Goal: Task Accomplishment & Management: Complete application form

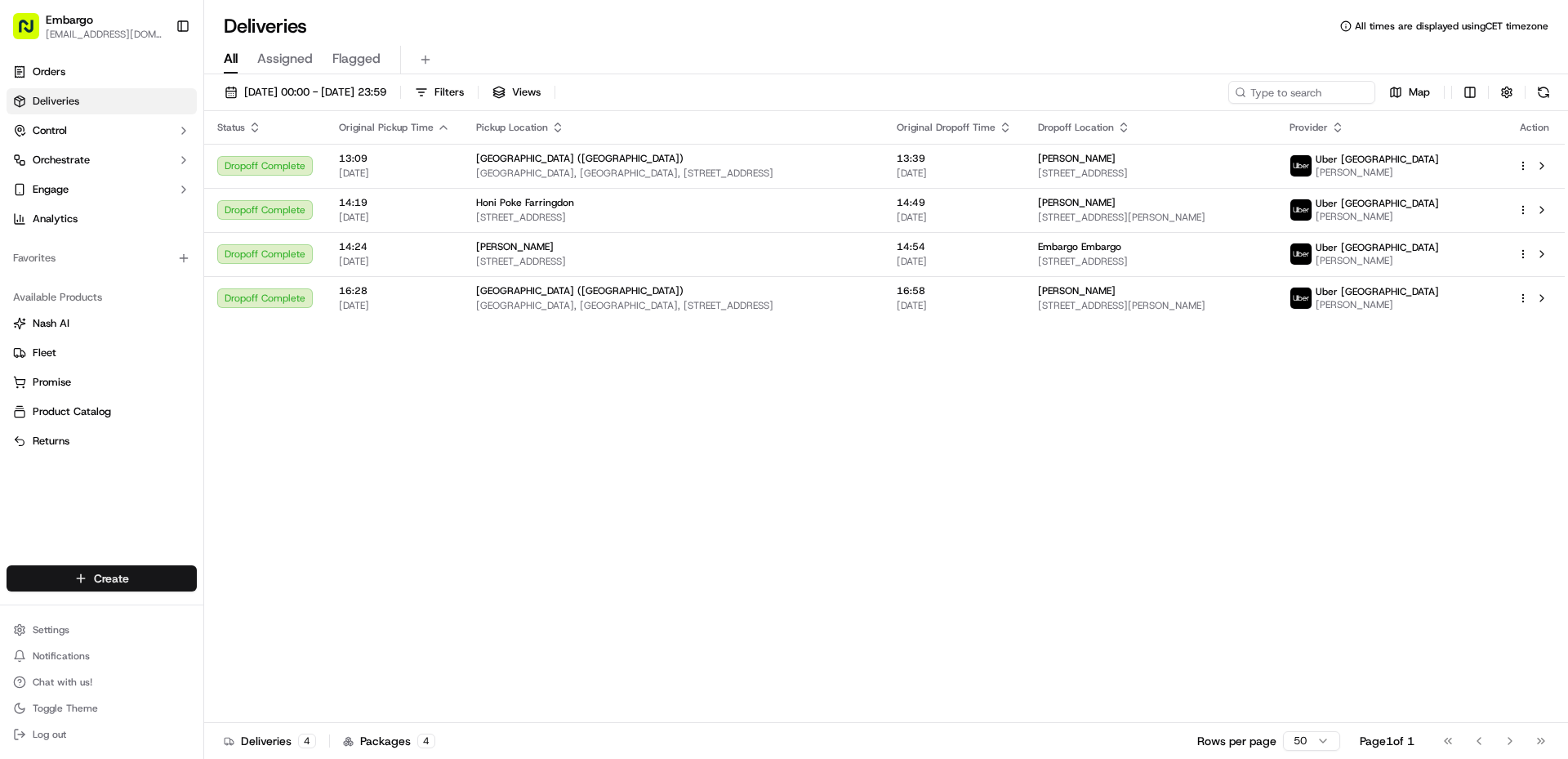
click at [120, 571] on html "Embargo [EMAIL_ADDRESS][DOMAIN_NAME] Toggle Sidebar Orders Deliveries Control O…" at bounding box center [784, 380] width 1568 height 759
click at [275, 612] on link "Delivery" at bounding box center [295, 609] width 182 height 30
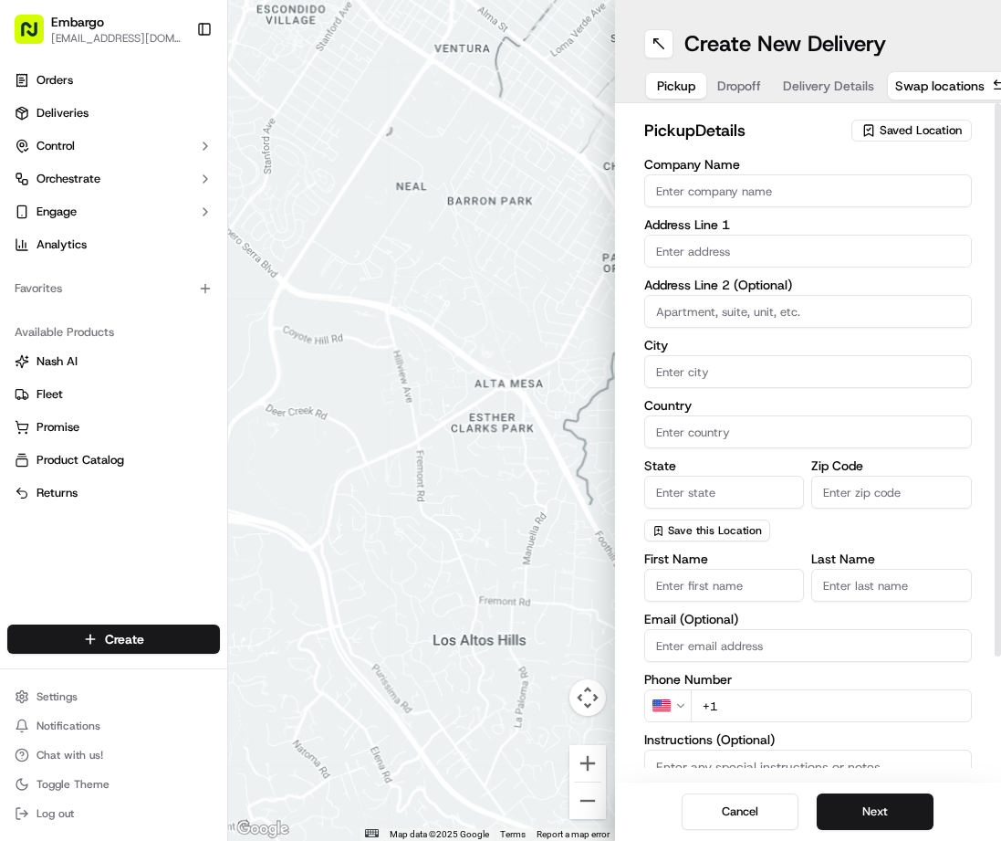
click at [755, 196] on input "Company Name" at bounding box center [808, 190] width 329 height 33
paste input "[PERSON_NAME]’s Vegan Restaurant"
type input "[PERSON_NAME]’s Vegan Restaurant"
click at [733, 251] on input "text" at bounding box center [808, 251] width 329 height 33
click at [699, 252] on input "text" at bounding box center [808, 251] width 329 height 33
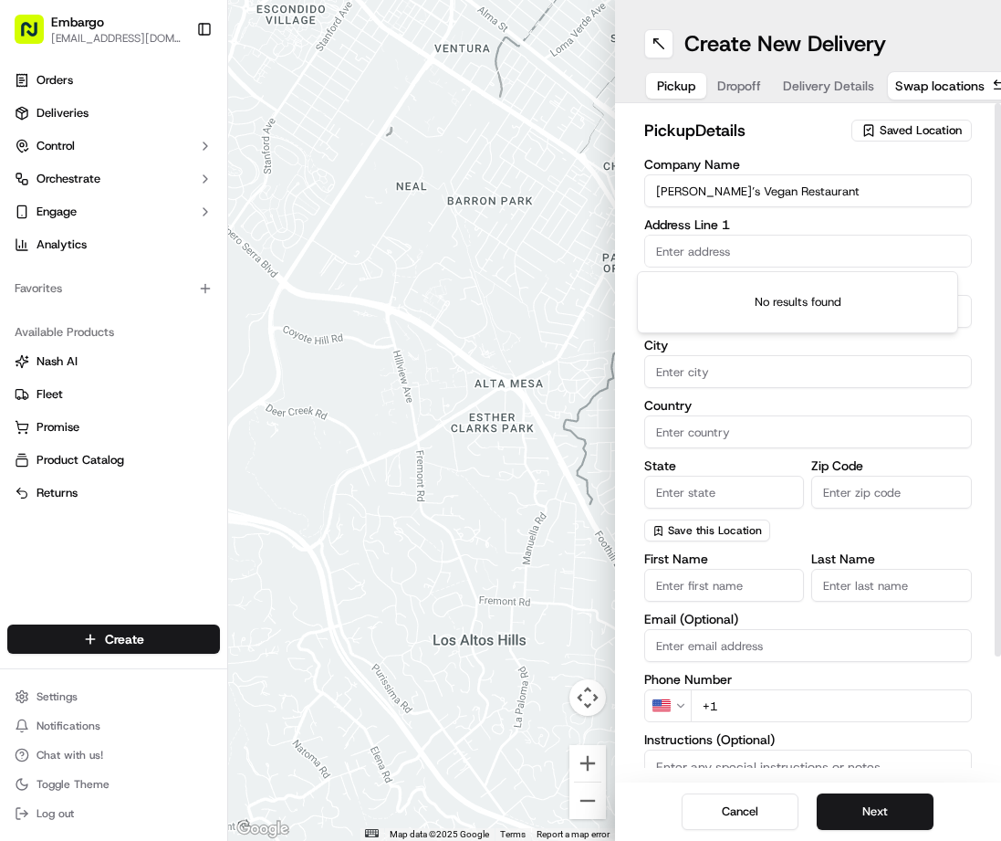
paste input "5 Thoroughfare"
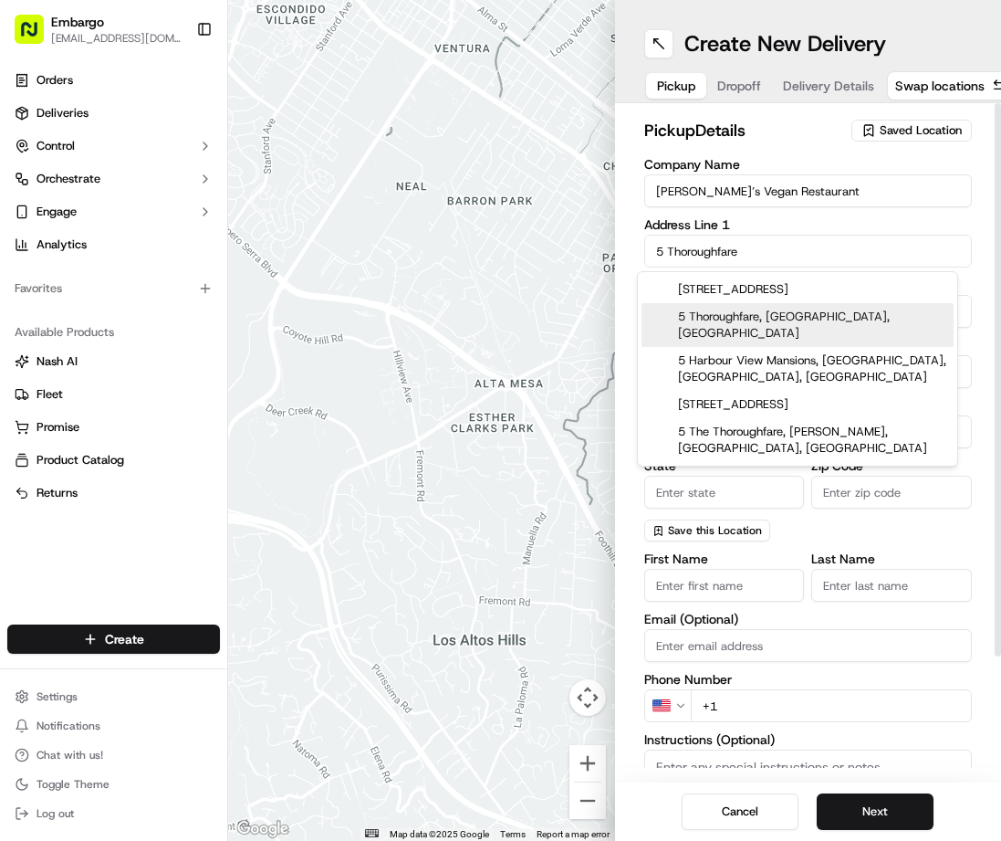
click at [760, 258] on input "5 Thoroughfare" at bounding box center [808, 251] width 329 height 33
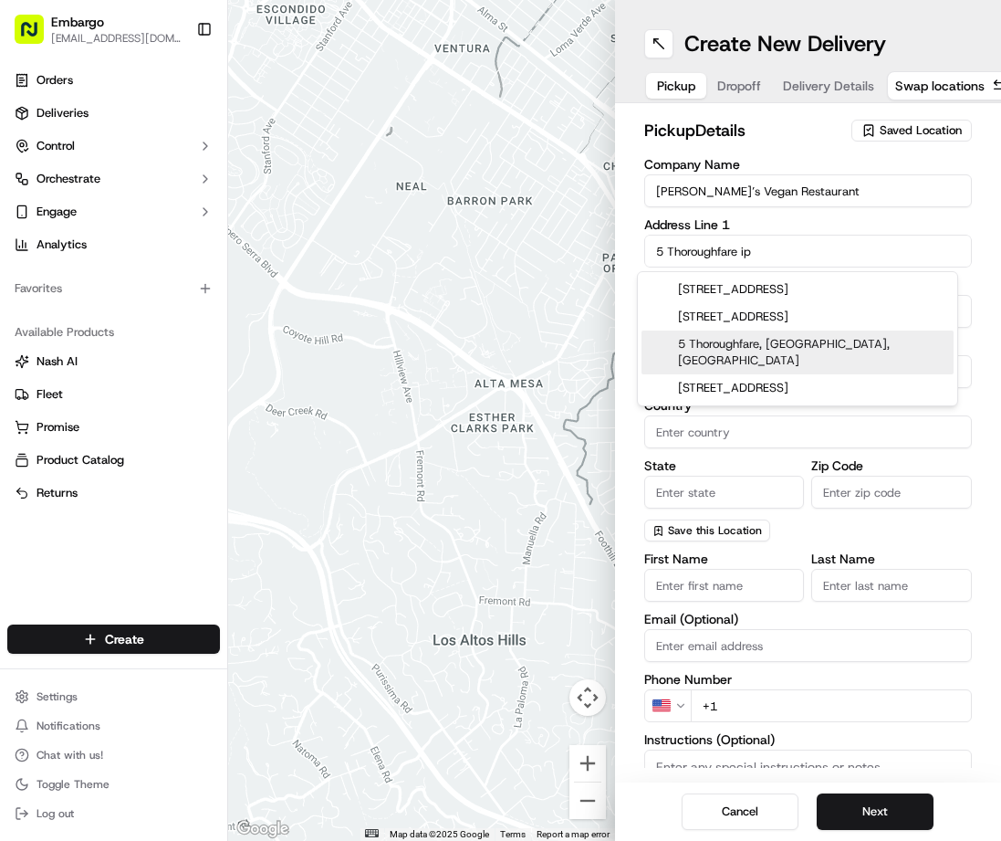
click at [768, 342] on div "5 Thoroughfare, [GEOGRAPHIC_DATA], [GEOGRAPHIC_DATA]" at bounding box center [798, 352] width 312 height 44
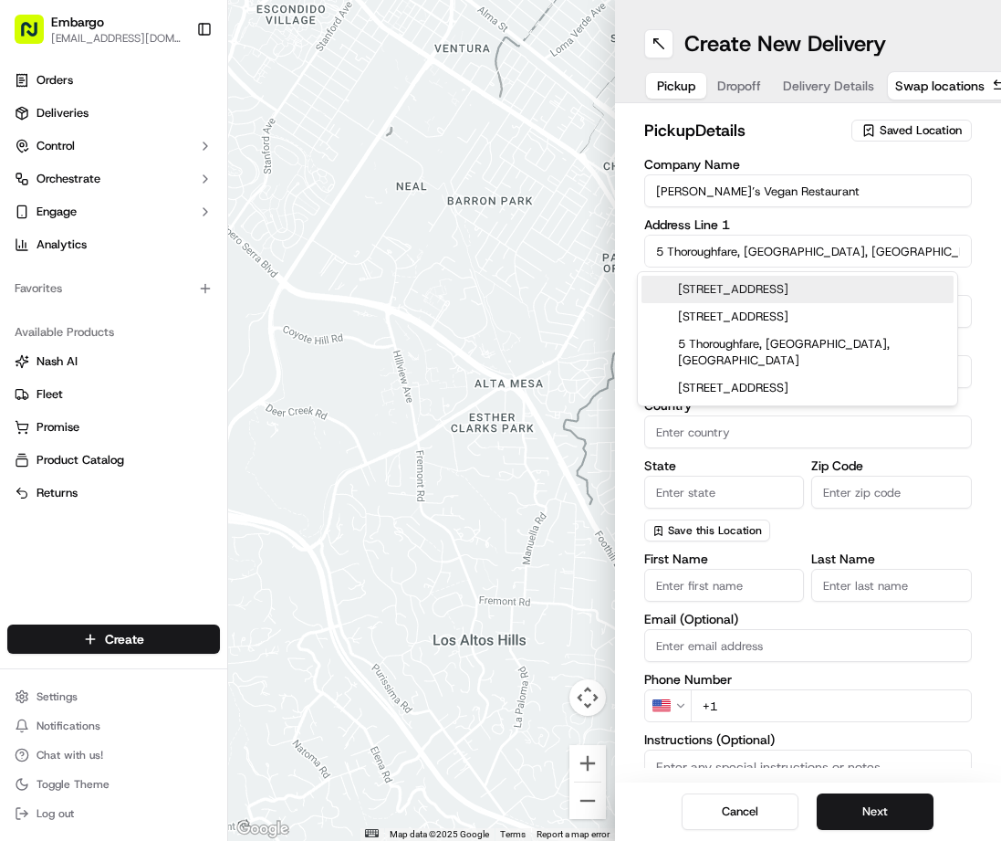
type input "[STREET_ADDRESS]"
type input "[GEOGRAPHIC_DATA]"
type input "IP1 1BX"
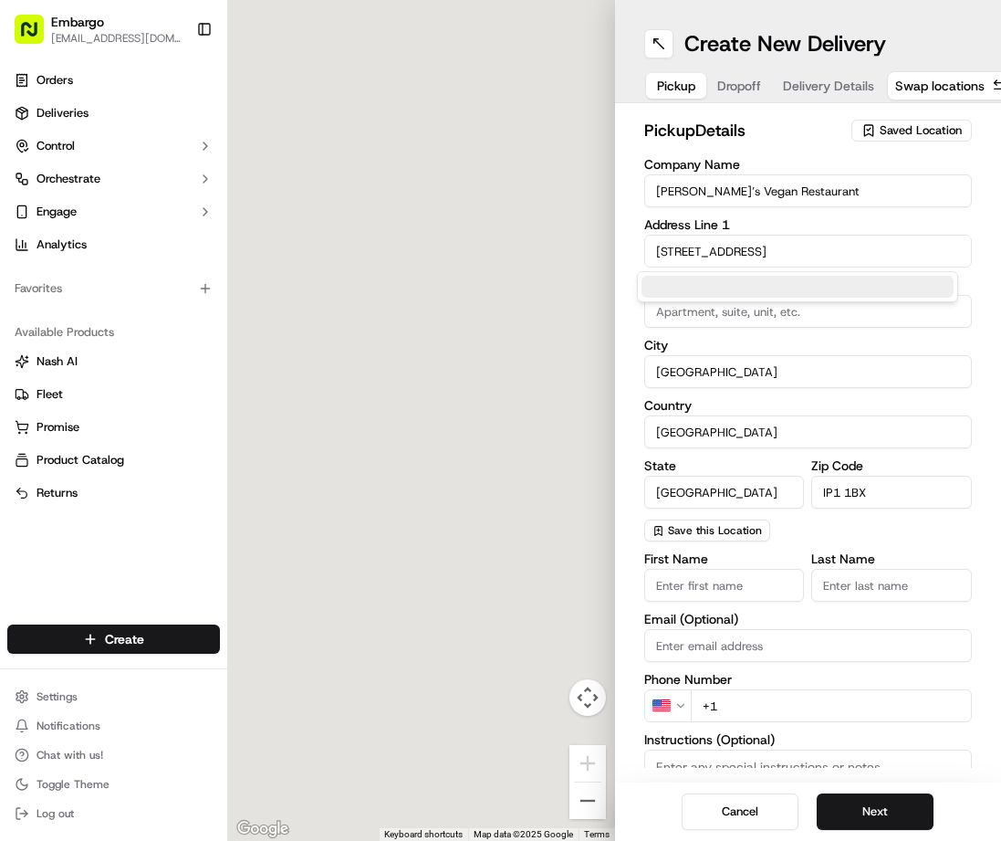
type input "5 Thoroughfare"
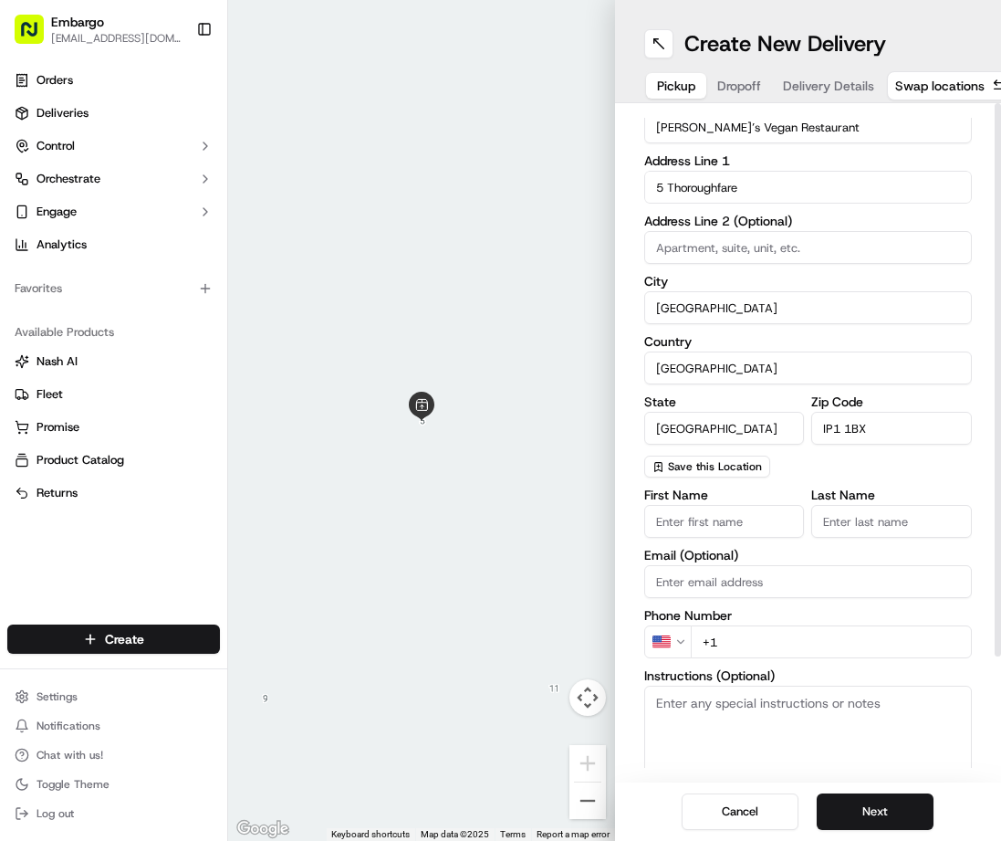
scroll to position [91, 0]
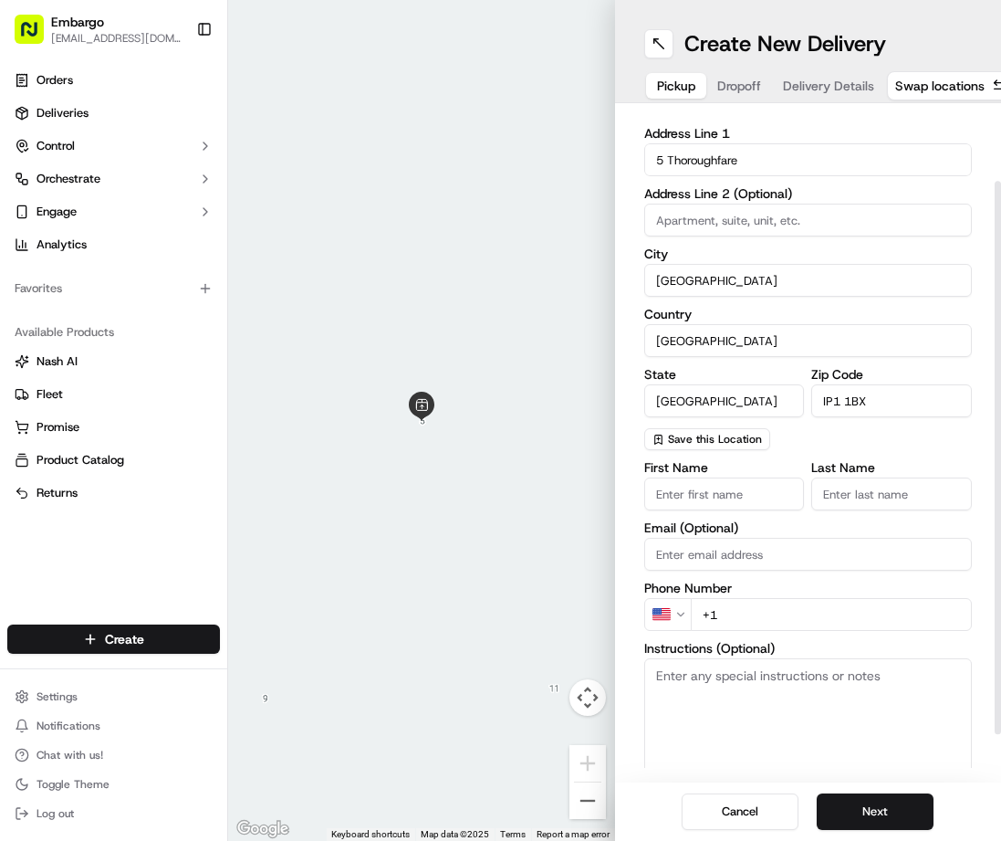
click at [715, 487] on input "First Name" at bounding box center [724, 493] width 161 height 33
click at [706, 498] on input "First Name" at bounding box center [724, 493] width 161 height 33
type input "[PERSON_NAME]'s"
click at [886, 489] on input "Last Name" at bounding box center [892, 493] width 161 height 33
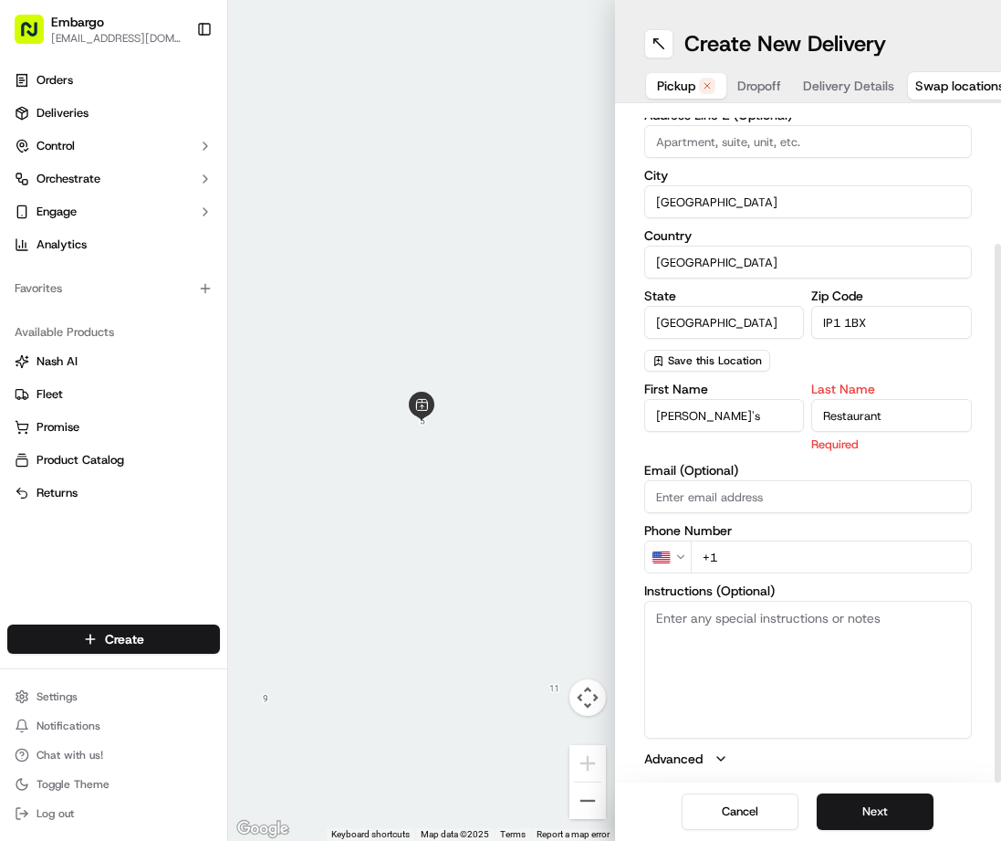
type input "Restaurant"
click at [795, 633] on textarea "Instructions (Optional)" at bounding box center [808, 669] width 329 height 137
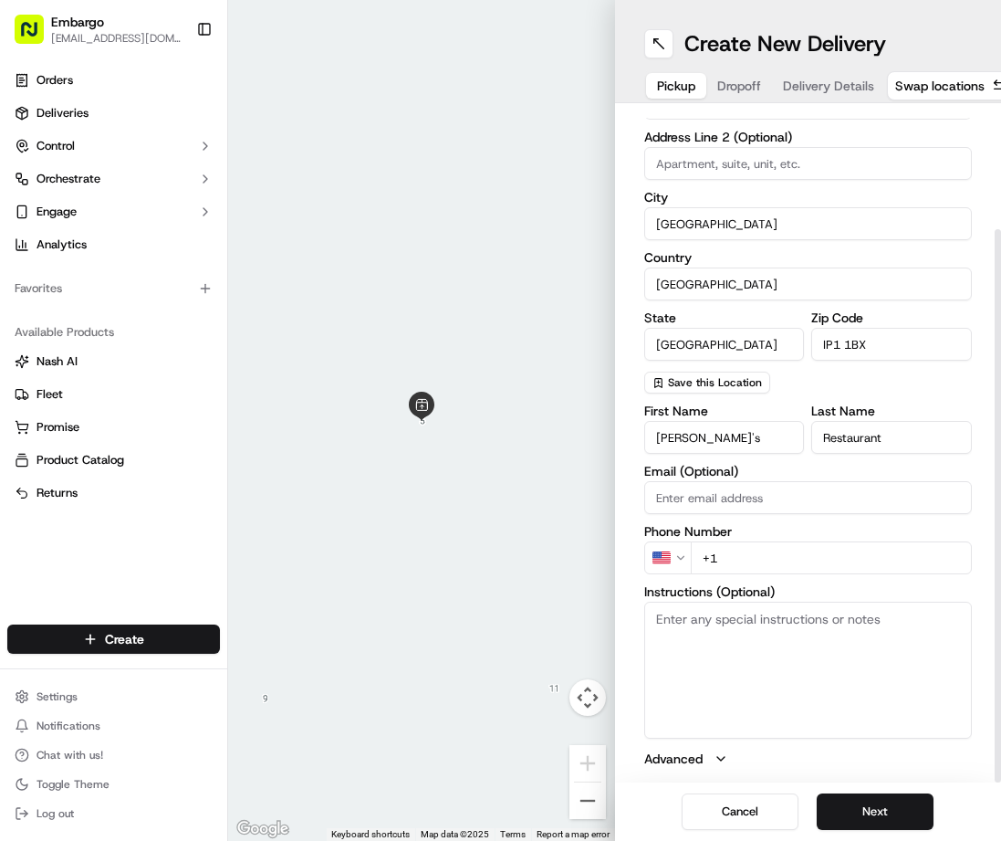
click at [751, 634] on textarea "Instructions (Optional)" at bounding box center [808, 670] width 329 height 137
click at [650, 618] on textarea "347900" at bounding box center [808, 670] width 329 height 137
click at [851, 623] on textarea "Order number 347900" at bounding box center [808, 670] width 329 height 137
type textarea "Order number 347900"
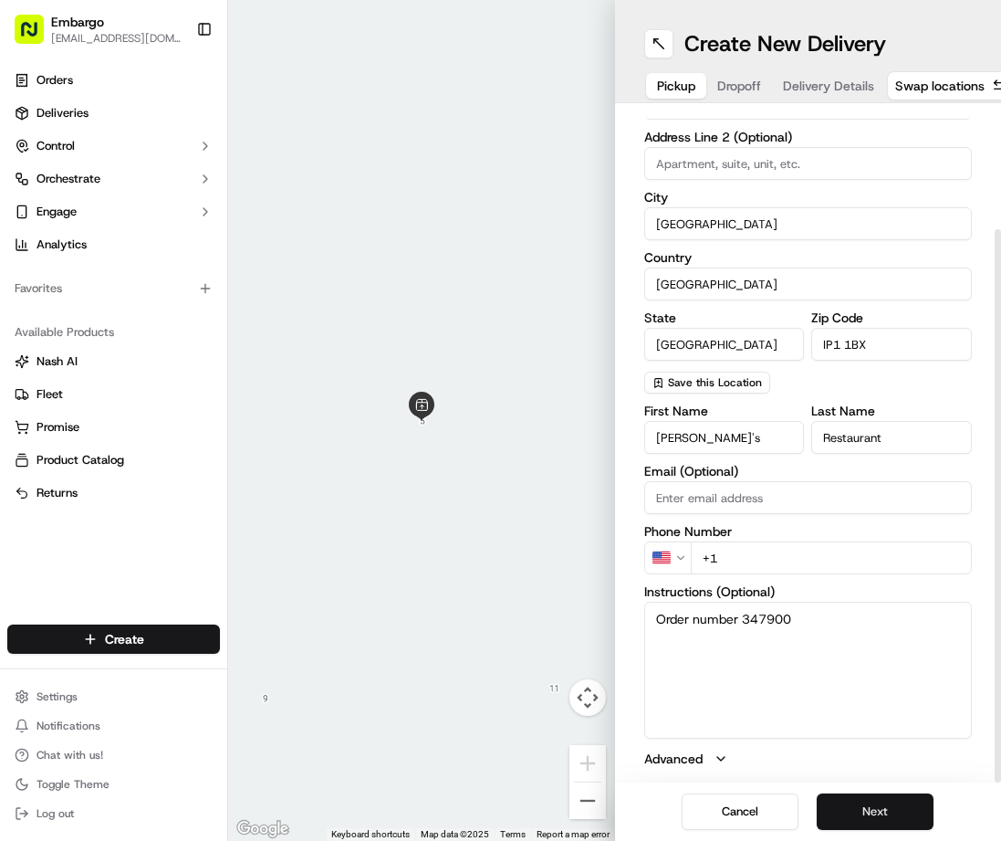
click at [867, 793] on button "Next" at bounding box center [875, 811] width 117 height 37
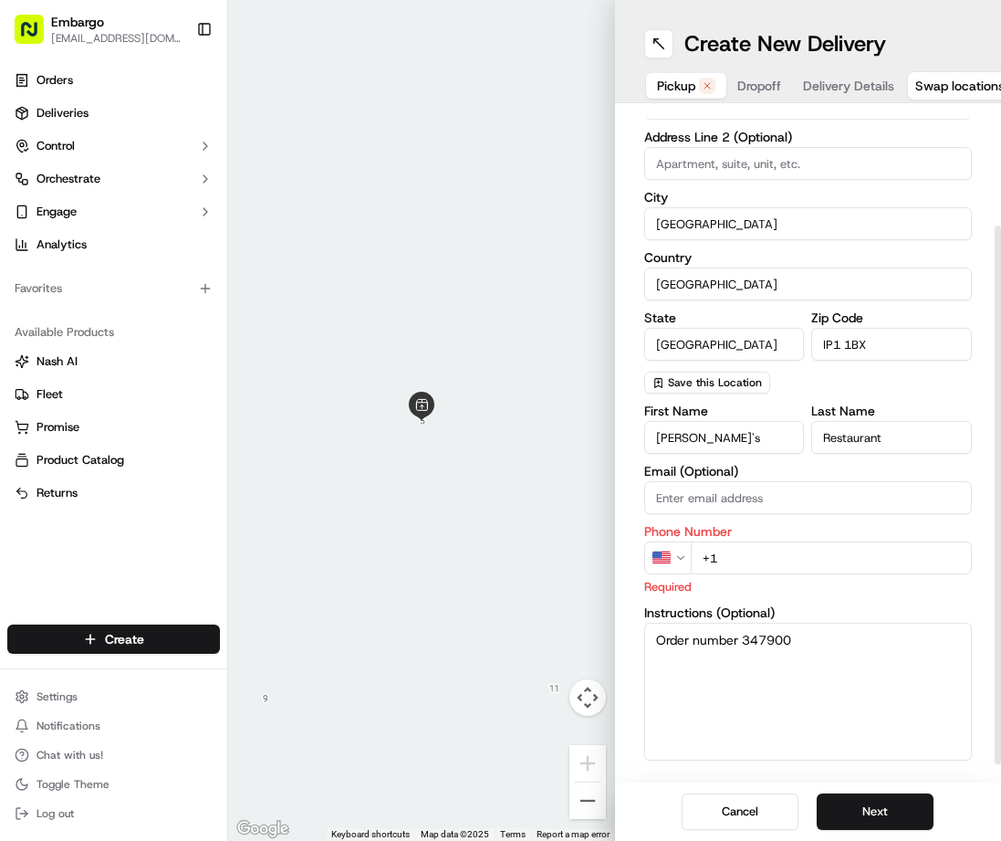
click at [755, 541] on input "+1" at bounding box center [832, 557] width 282 height 33
drag, startPoint x: 752, startPoint y: 628, endPoint x: 737, endPoint y: 634, distance: 16.5
click at [737, 634] on textarea "Order number 347900" at bounding box center [808, 691] width 329 height 137
click at [787, 644] on textarea "Order number 347900" at bounding box center [808, 691] width 329 height 137
click at [807, 541] on input "+1" at bounding box center [832, 557] width 282 height 33
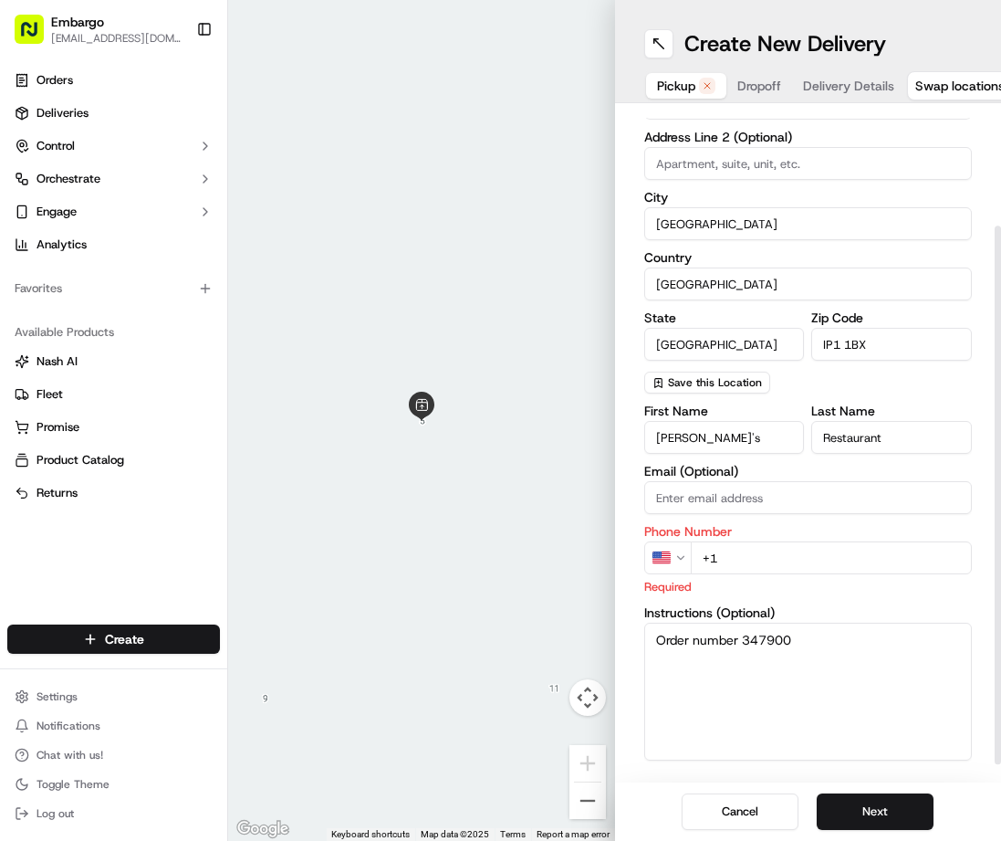
click at [665, 540] on html "Embargo [EMAIL_ADDRESS][DOMAIN_NAME] Toggle Sidebar Orders Deliveries Control O…" at bounding box center [500, 420] width 1001 height 841
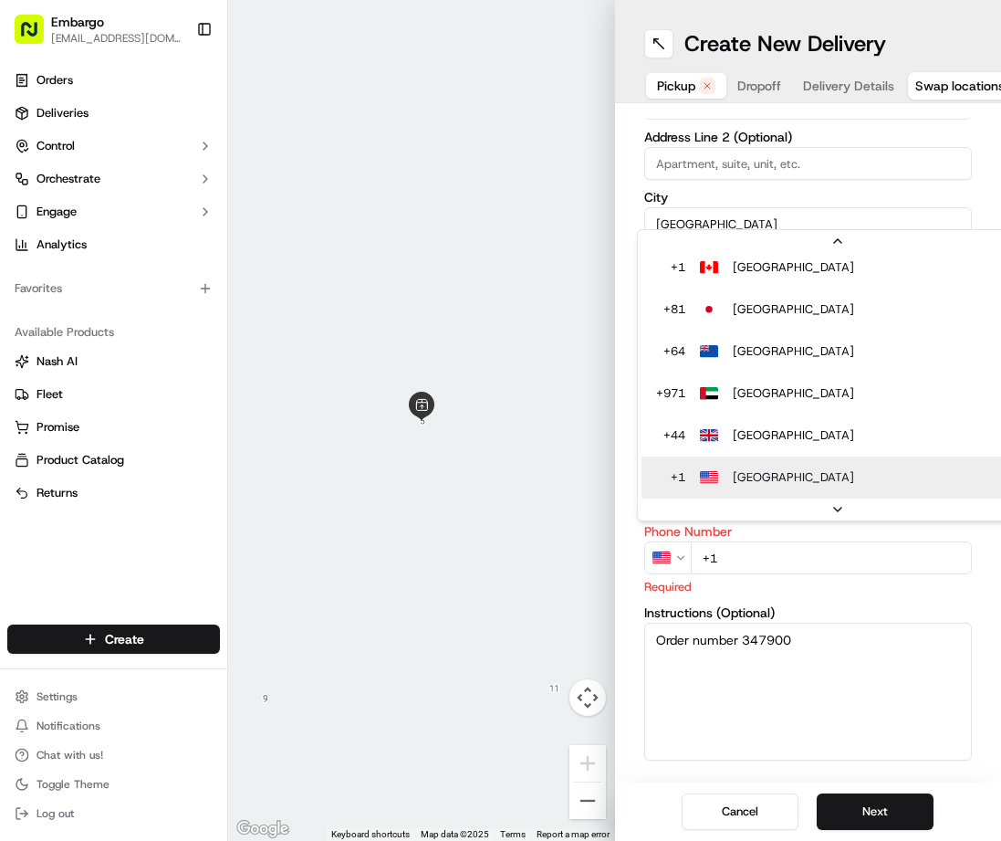
scroll to position [121, 0]
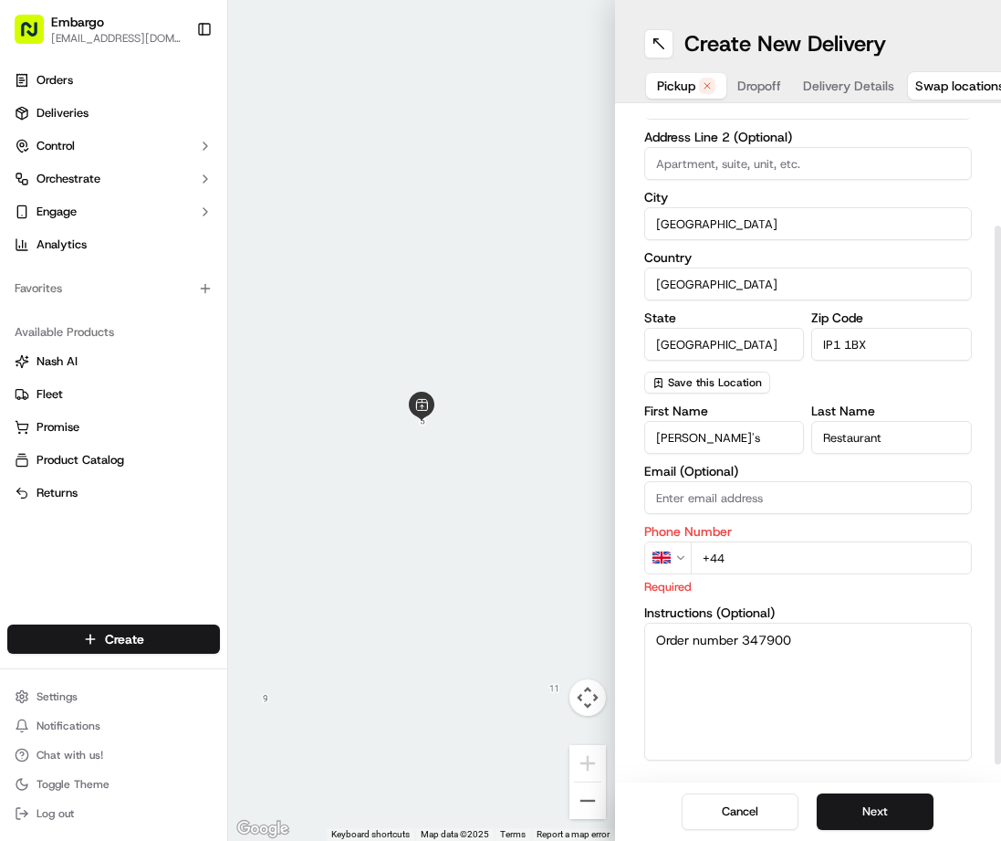
drag, startPoint x: 756, startPoint y: 546, endPoint x: 675, endPoint y: 550, distance: 81.4
click at [675, 550] on div "GB +44" at bounding box center [808, 557] width 329 height 33
click at [770, 549] on input "+44" at bounding box center [832, 557] width 282 height 33
paste input "7886 865927"
type input "[PHONE_NUMBER]"
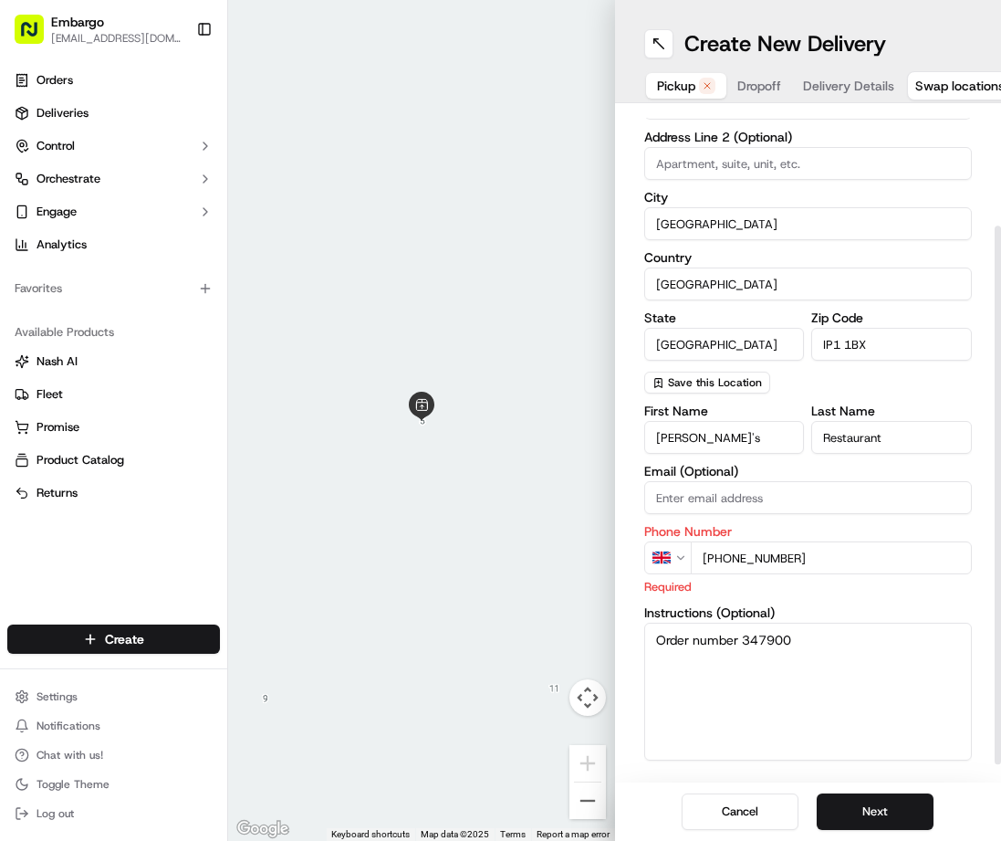
click at [842, 643] on textarea "Order number 347900" at bounding box center [808, 691] width 329 height 137
click at [865, 797] on button "Next" at bounding box center [875, 811] width 117 height 37
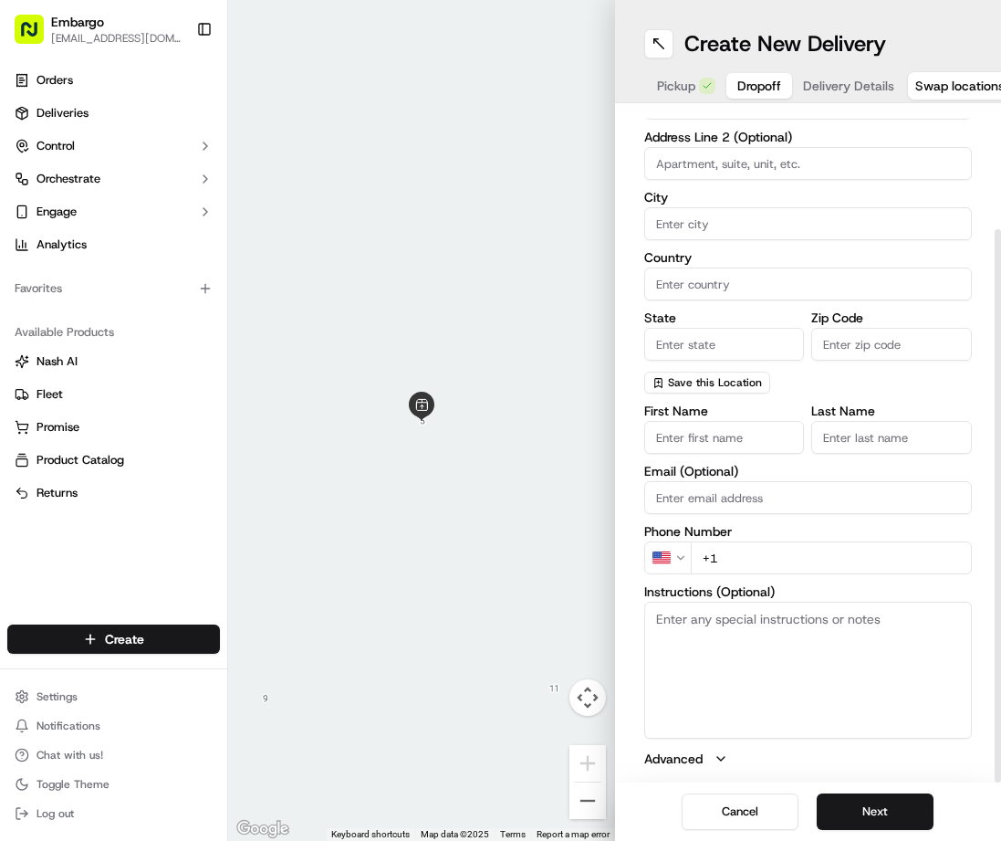
click at [885, 275] on input "Country" at bounding box center [808, 283] width 329 height 33
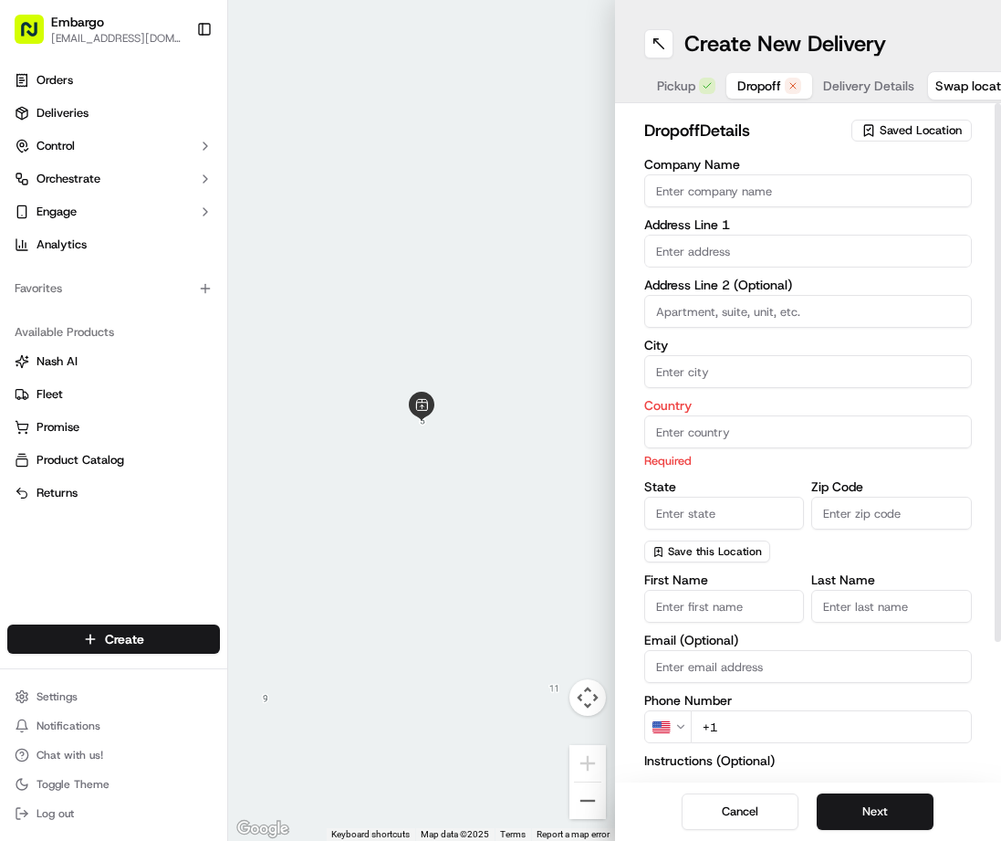
scroll to position [0, 0]
click at [713, 194] on input "Company Name" at bounding box center [808, 190] width 329 height 33
click at [694, 201] on input "Company Name" at bounding box center [808, 190] width 329 height 33
type input "Embargo"
click at [676, 243] on input "text" at bounding box center [808, 251] width 329 height 33
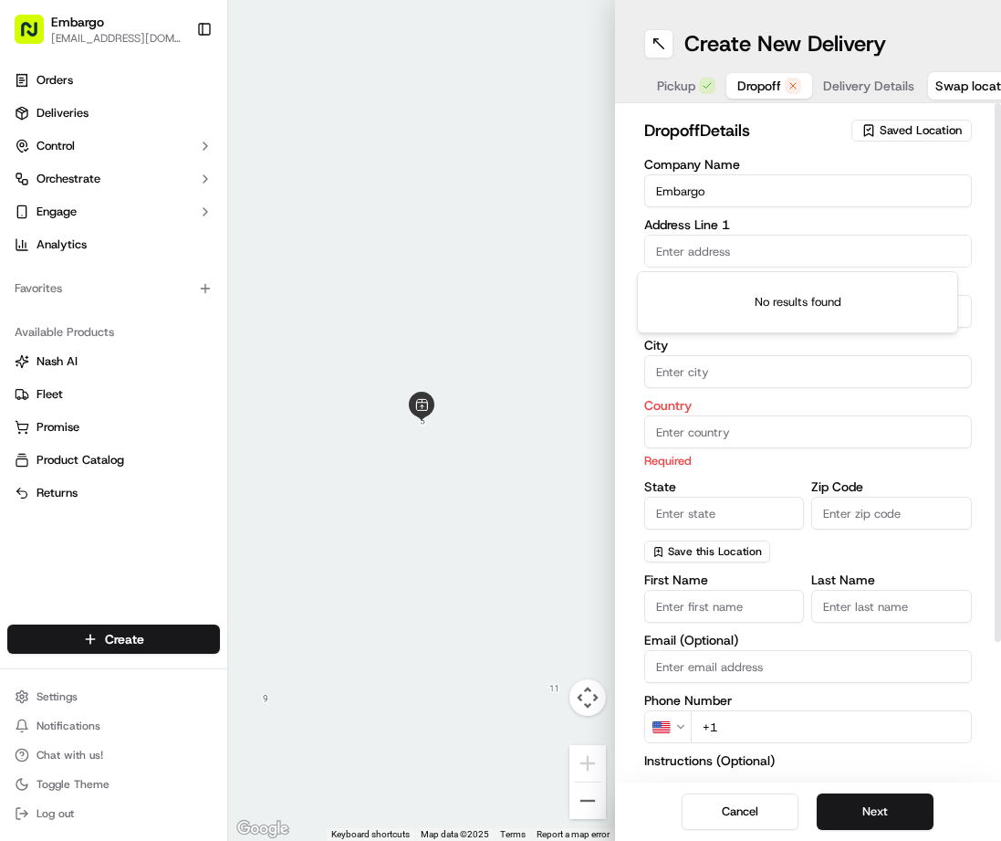
paste input "[STREET_ADDRESS]"
click at [749, 291] on div "[STREET_ADDRESS]" at bounding box center [798, 289] width 312 height 27
type input "[STREET_ADDRESS]"
type input "[GEOGRAPHIC_DATA]"
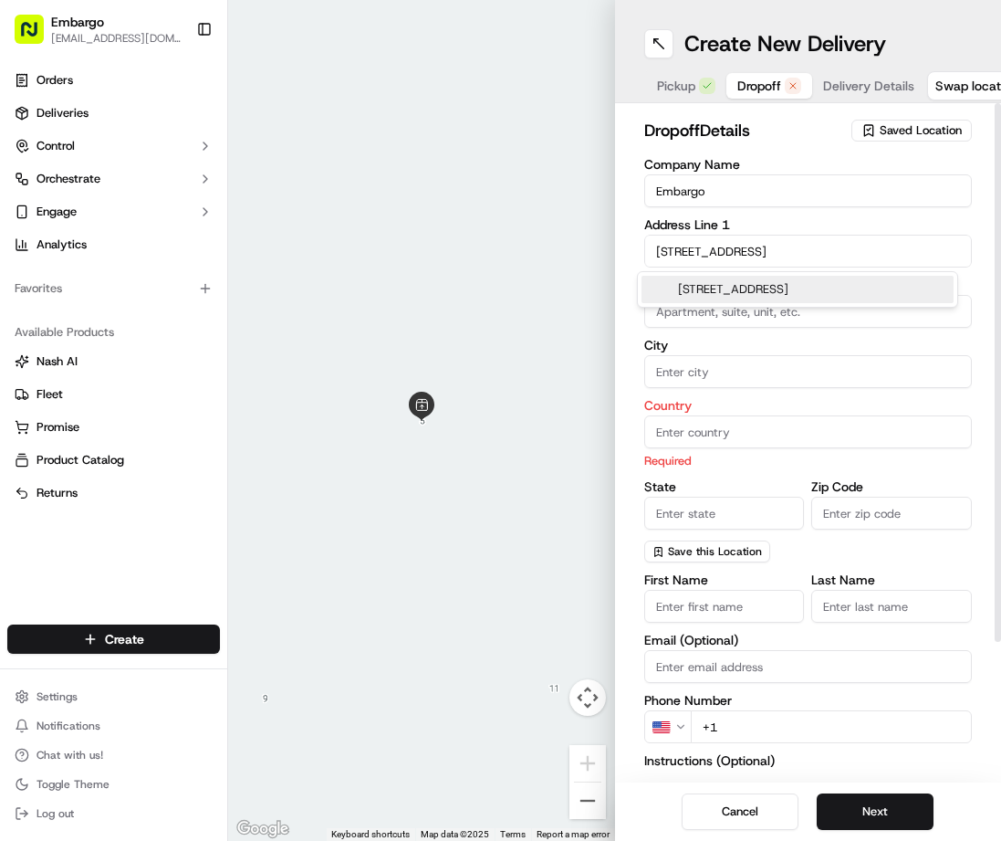
type input "[GEOGRAPHIC_DATA]"
type input "IP2 9UQ"
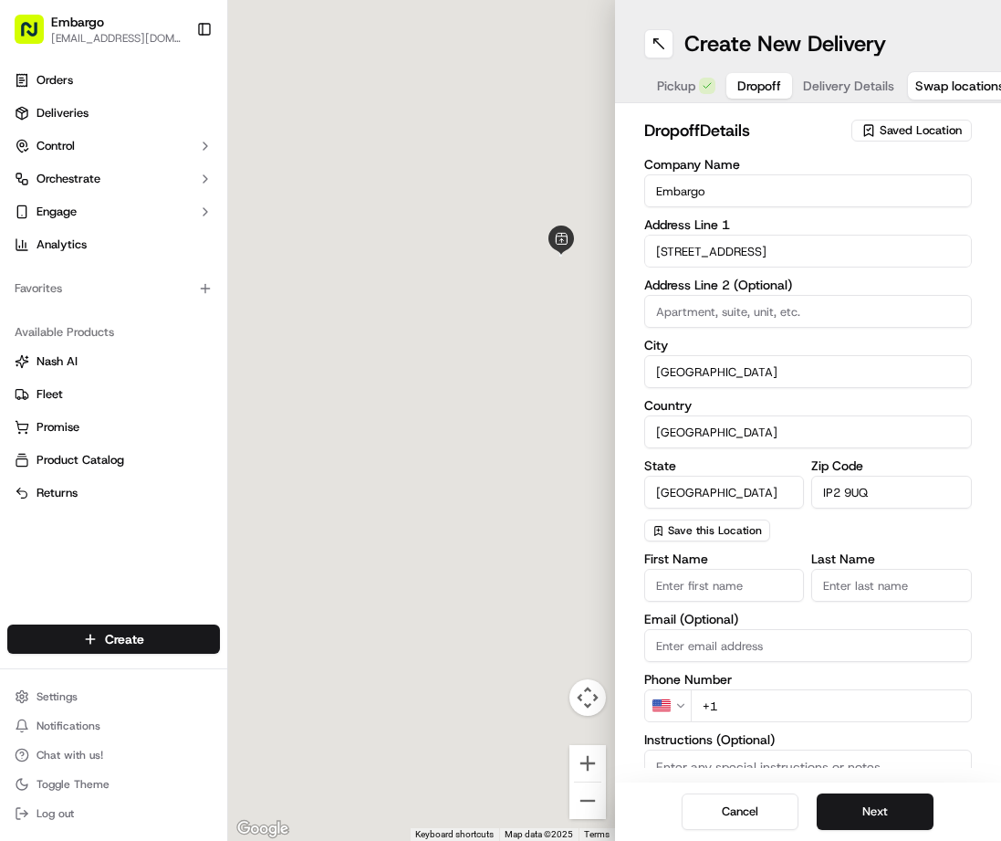
type input "[STREET_ADDRESS]"
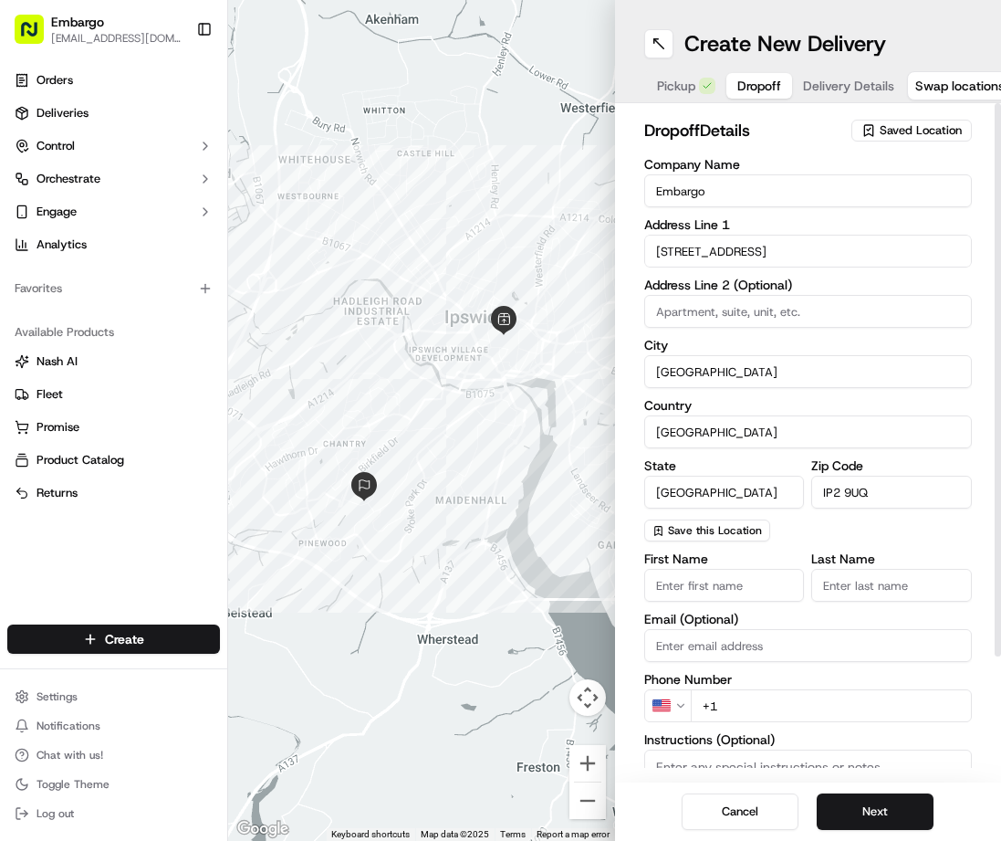
click at [692, 323] on input at bounding box center [808, 311] width 329 height 33
click at [697, 587] on input "First Name" at bounding box center [724, 585] width 161 height 33
click at [750, 591] on input "First Name" at bounding box center [724, 585] width 161 height 33
type input "[PERSON_NAME]"
click at [850, 587] on input "Last Name" at bounding box center [892, 585] width 161 height 33
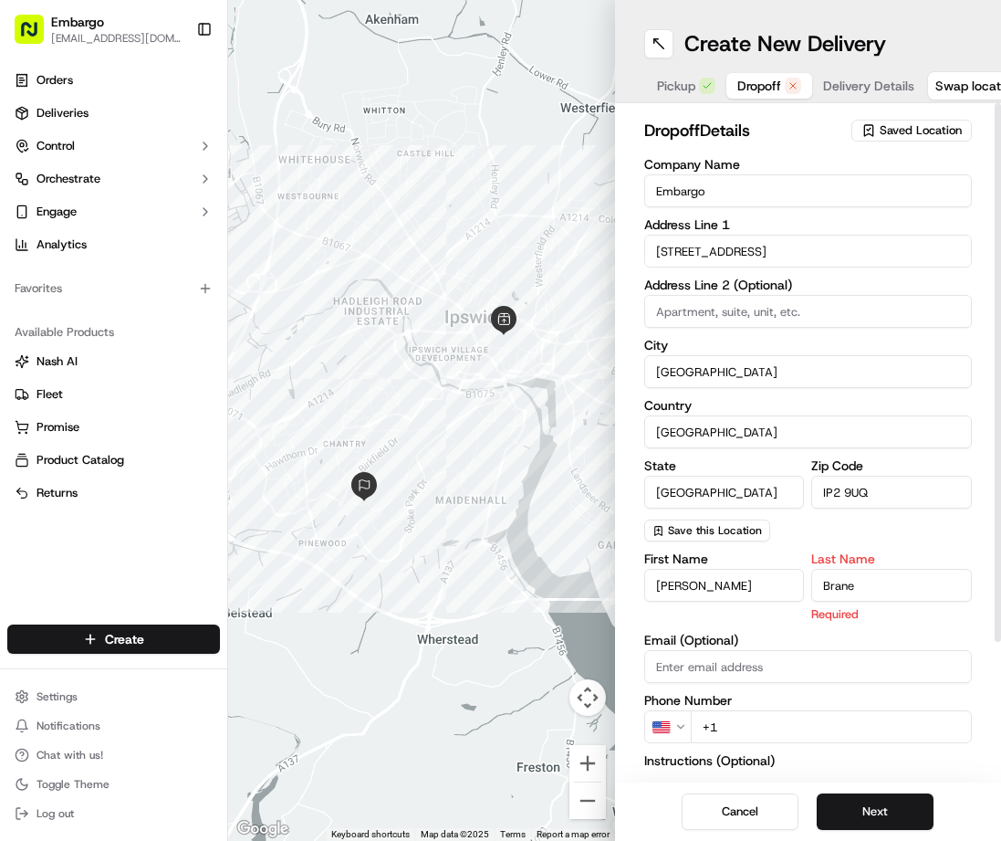
type input "Brane"
click at [755, 672] on div "First Name [PERSON_NAME] Last Name Brane Required Email (Optional) Phone Number…" at bounding box center [808, 744] width 329 height 385
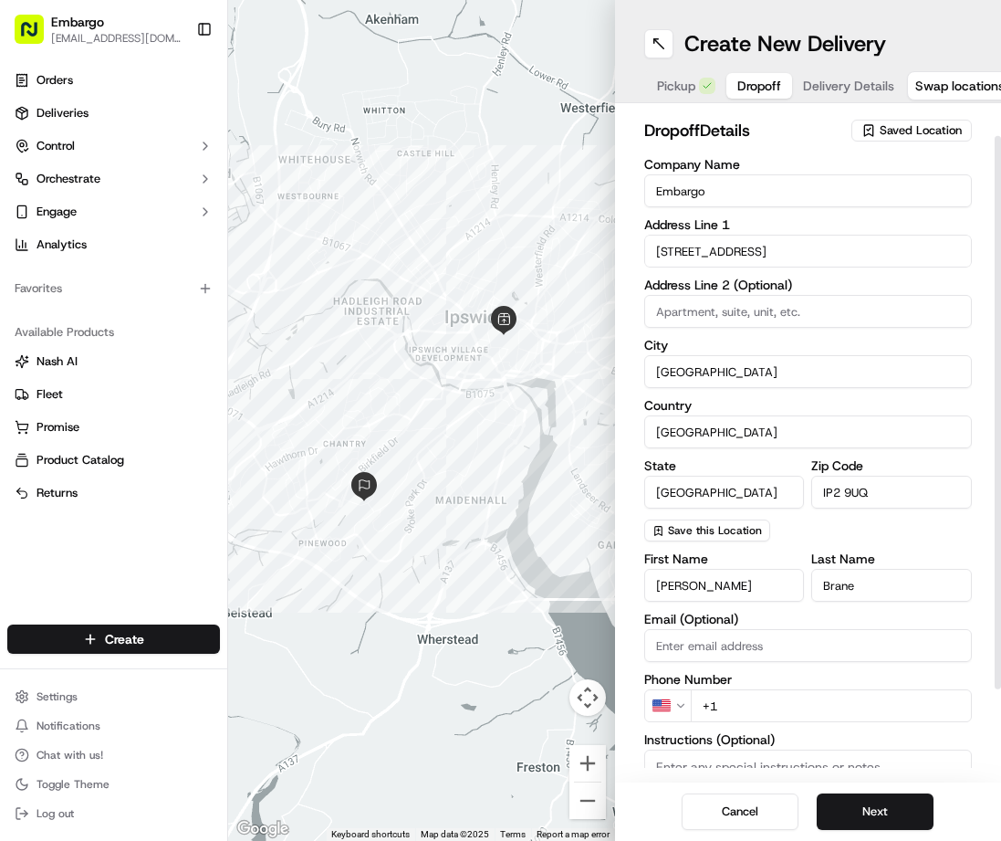
scroll to position [91, 0]
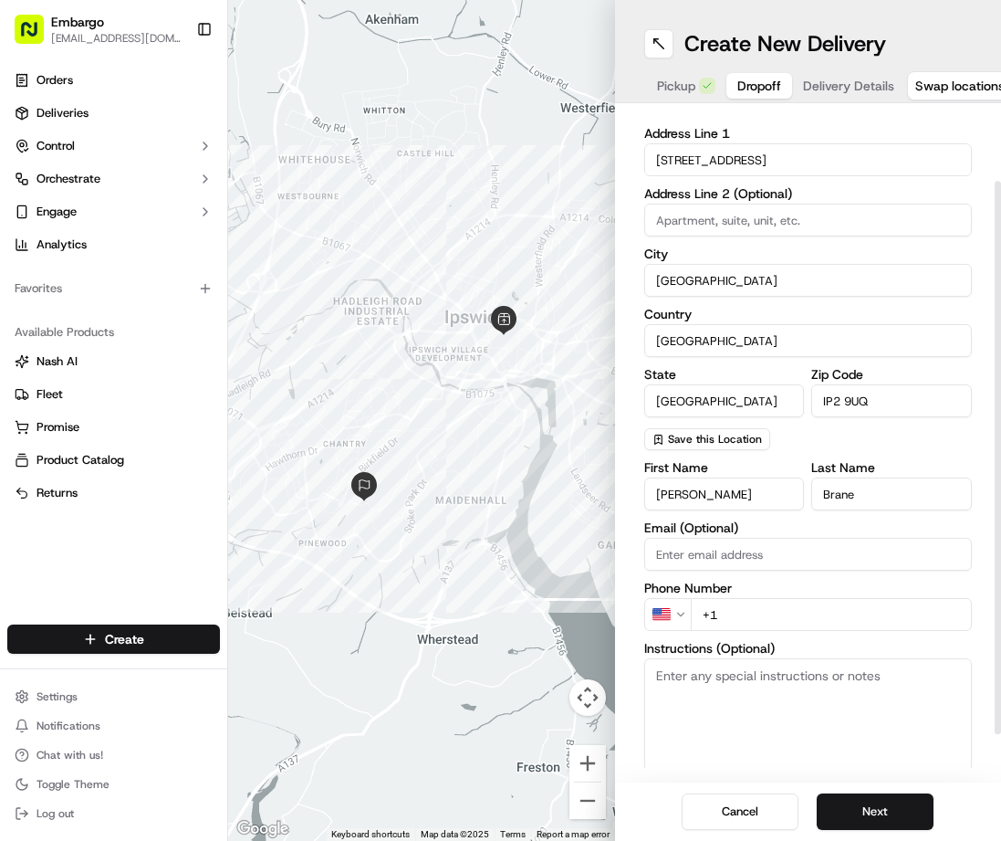
click at [747, 614] on input "+1" at bounding box center [832, 614] width 282 height 33
click at [791, 617] on input "+1" at bounding box center [832, 614] width 282 height 33
paste input "07427466694"
click at [668, 614] on html "Embargo [EMAIL_ADDRESS][DOMAIN_NAME] Toggle Sidebar Orders Deliveries Control O…" at bounding box center [500, 420] width 1001 height 841
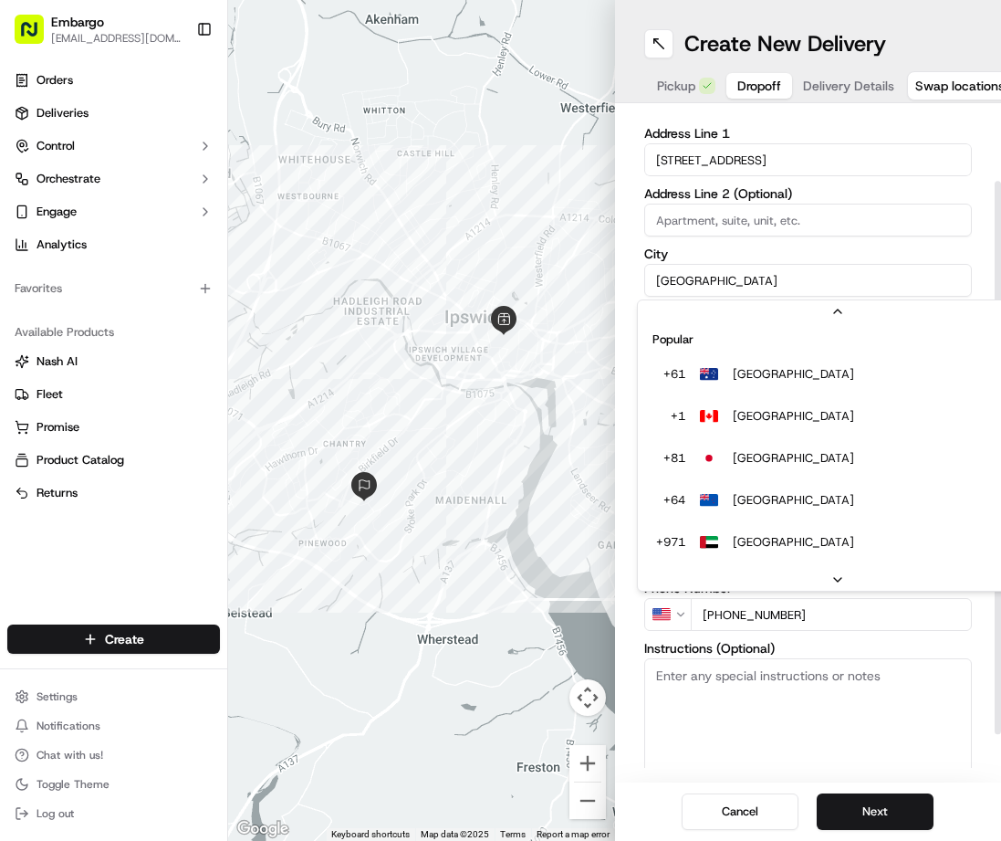
scroll to position [79, 0]
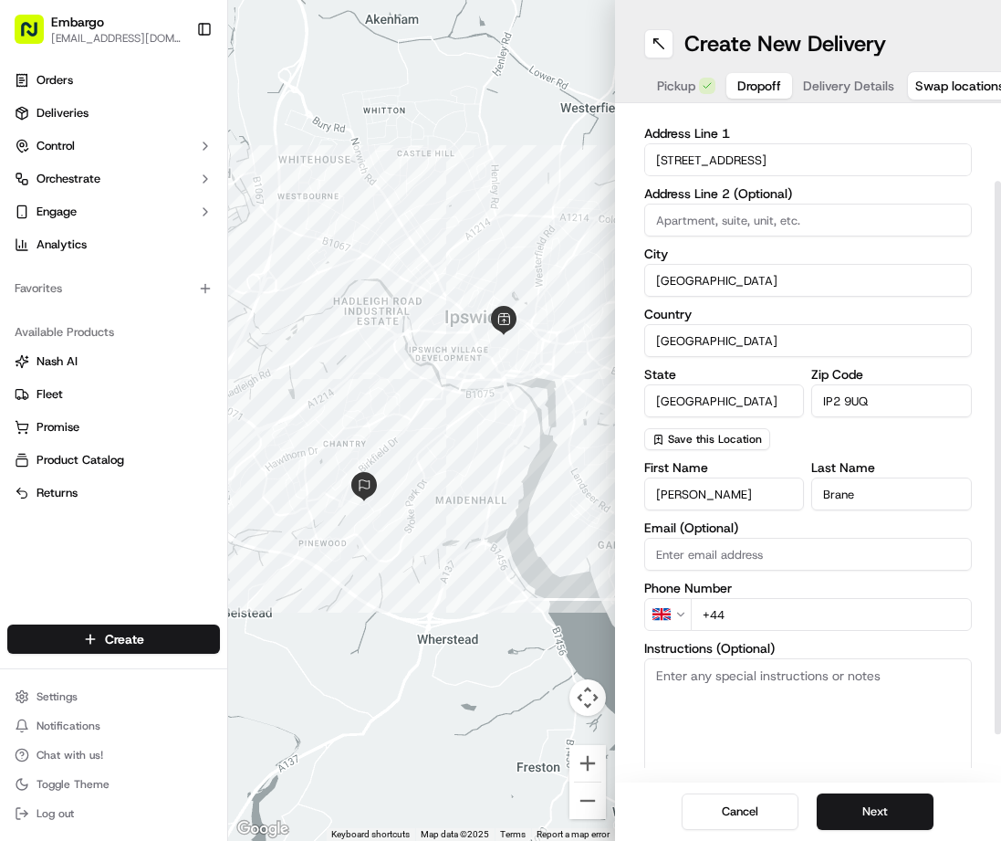
click at [784, 609] on input "+44" at bounding box center [832, 614] width 282 height 33
paste input "07427 466694"
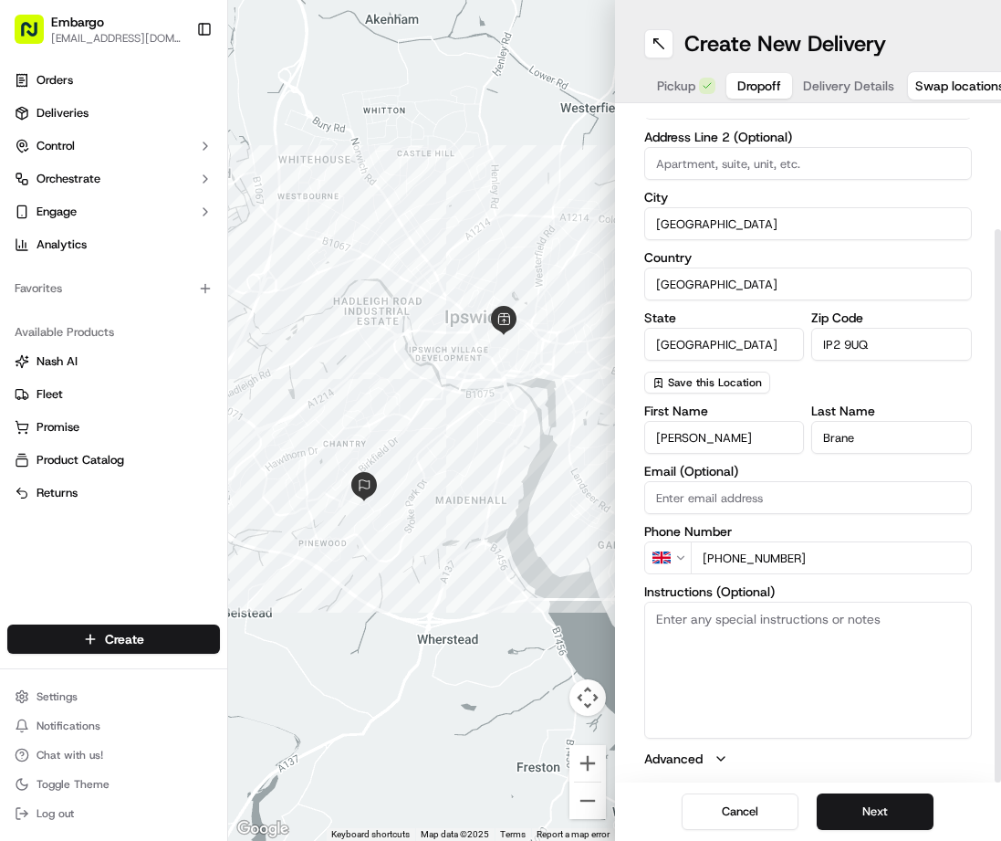
scroll to position [14, 0]
type input "[PHONE_NUMBER]"
click at [748, 629] on textarea "Instructions (Optional)" at bounding box center [808, 670] width 329 height 137
click at [864, 793] on button "Next" at bounding box center [875, 811] width 117 height 37
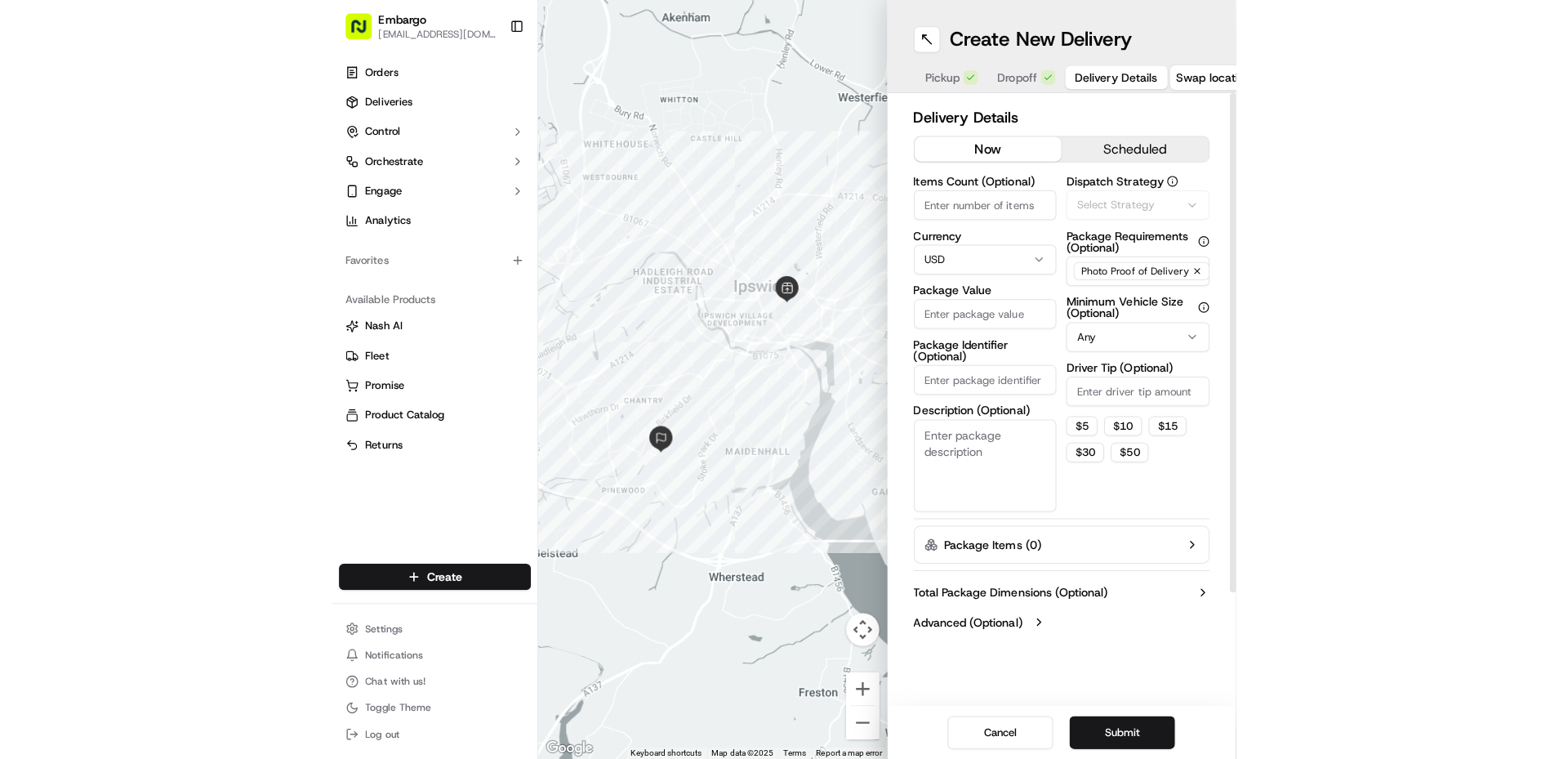
scroll to position [0, 0]
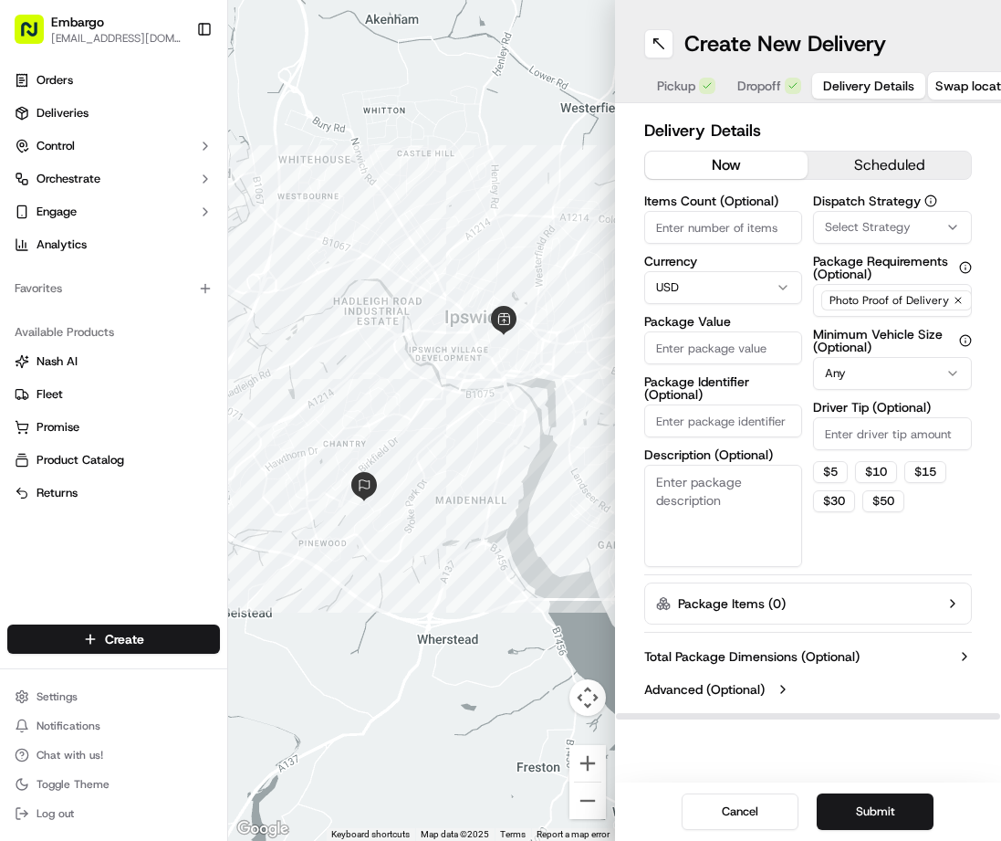
click at [749, 166] on button "now" at bounding box center [726, 165] width 163 height 27
click at [712, 238] on input "Items Count (Optional)" at bounding box center [723, 227] width 159 height 33
type input "31"
click at [752, 284] on html "Embargo [EMAIL_ADDRESS][DOMAIN_NAME] Toggle Sidebar Orders Deliveries Control O…" at bounding box center [500, 420] width 1001 height 841
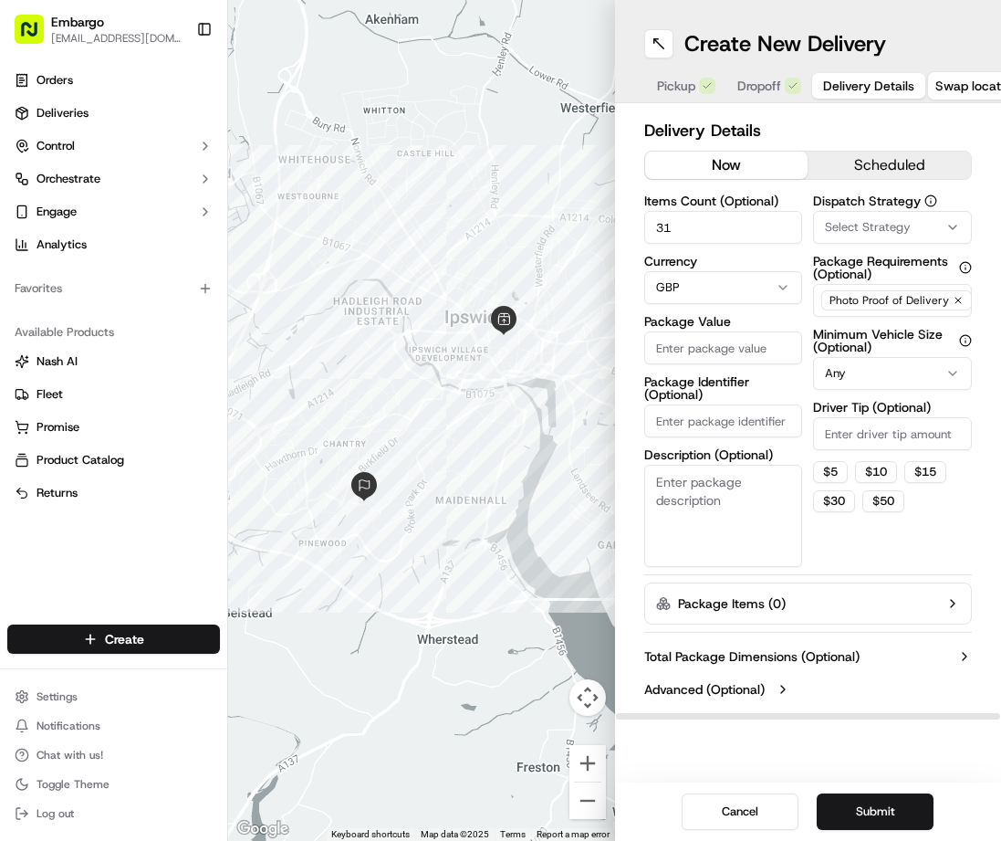
click at [699, 291] on html "Embargo [EMAIL_ADDRESS][DOMAIN_NAME] Toggle Sidebar Orders Deliveries Control O…" at bounding box center [500, 420] width 1001 height 841
drag, startPoint x: 704, startPoint y: 230, endPoint x: 649, endPoint y: 234, distance: 54.9
click at [649, 234] on input "31" at bounding box center [723, 227] width 159 height 33
click at [737, 347] on input "Package Value" at bounding box center [723, 347] width 159 height 33
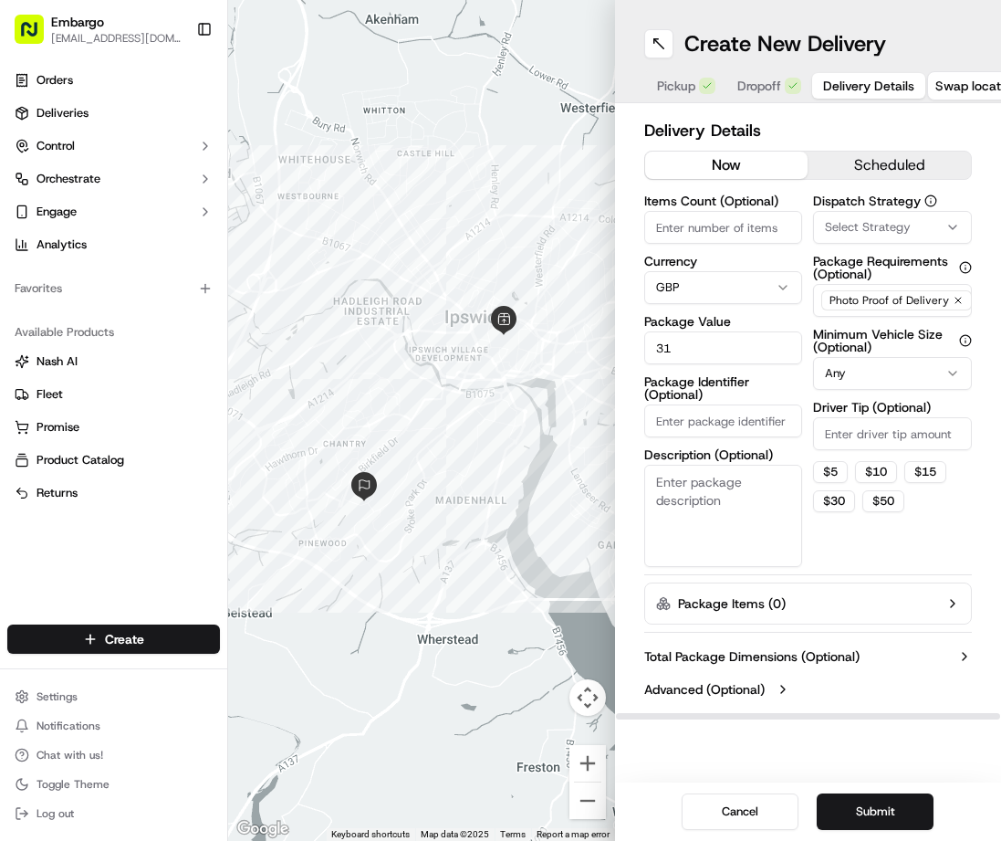
drag, startPoint x: 668, startPoint y: 353, endPoint x: 651, endPoint y: 349, distance: 17.9
click at [651, 349] on input "31" at bounding box center [723, 347] width 159 height 33
type input "40"
click at [877, 793] on button "Submit" at bounding box center [875, 811] width 117 height 37
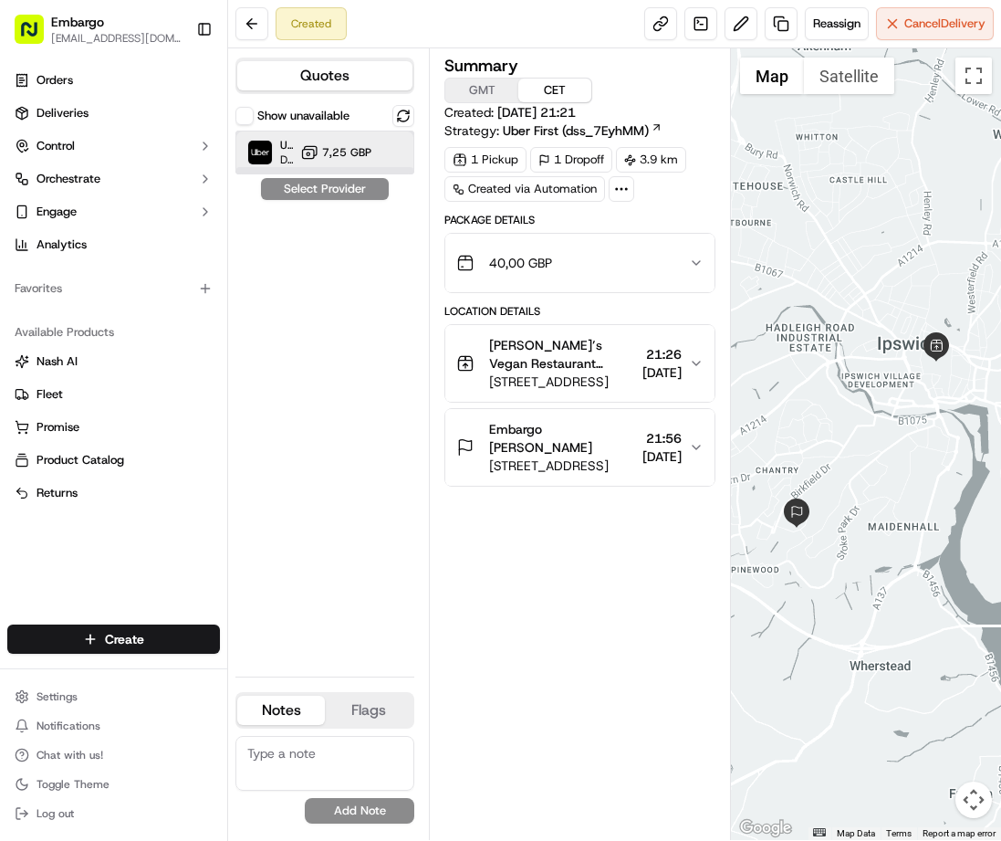
click at [264, 149] on img at bounding box center [260, 153] width 24 height 24
click at [328, 194] on button "Assign Provider" at bounding box center [325, 189] width 130 height 22
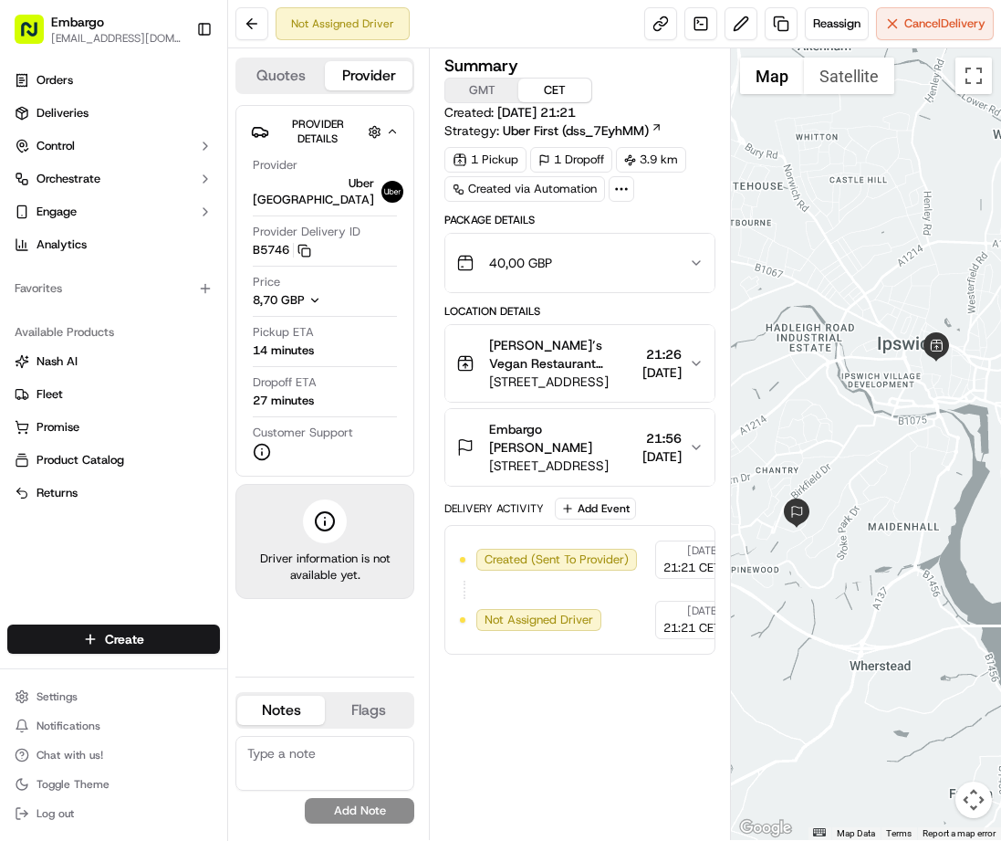
click at [684, 202] on div "Summary GMT CET Created: [DATE] 21:21 Strategy: Uber First (dss_7EyhMM) 1 Picku…" at bounding box center [580, 356] width 270 height 597
click at [710, 37] on link at bounding box center [701, 23] width 33 height 33
click at [653, 25] on link at bounding box center [660, 23] width 33 height 33
